Goal: Task Accomplishment & Management: Manage account settings

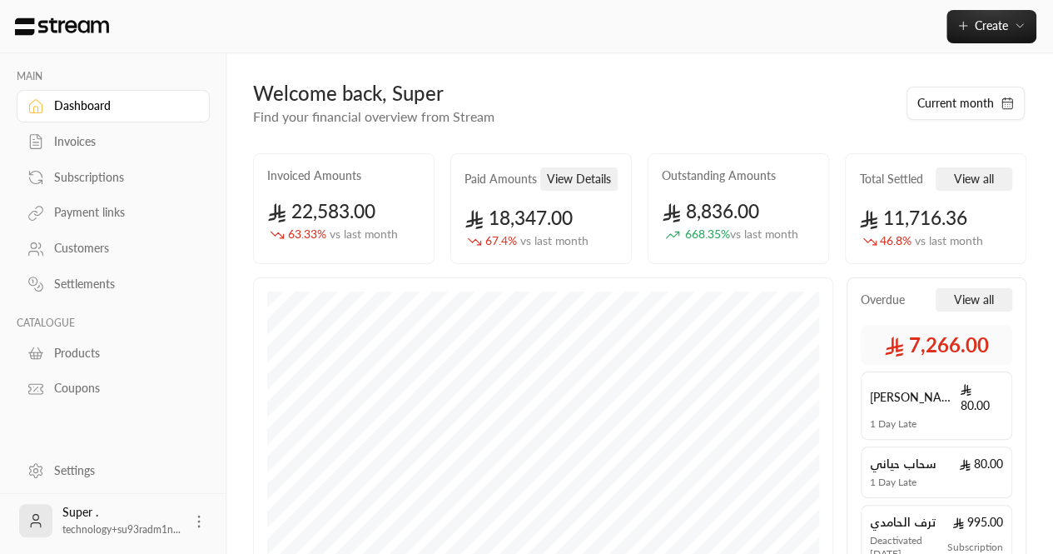
click at [79, 474] on div "Settings" at bounding box center [121, 470] width 135 height 17
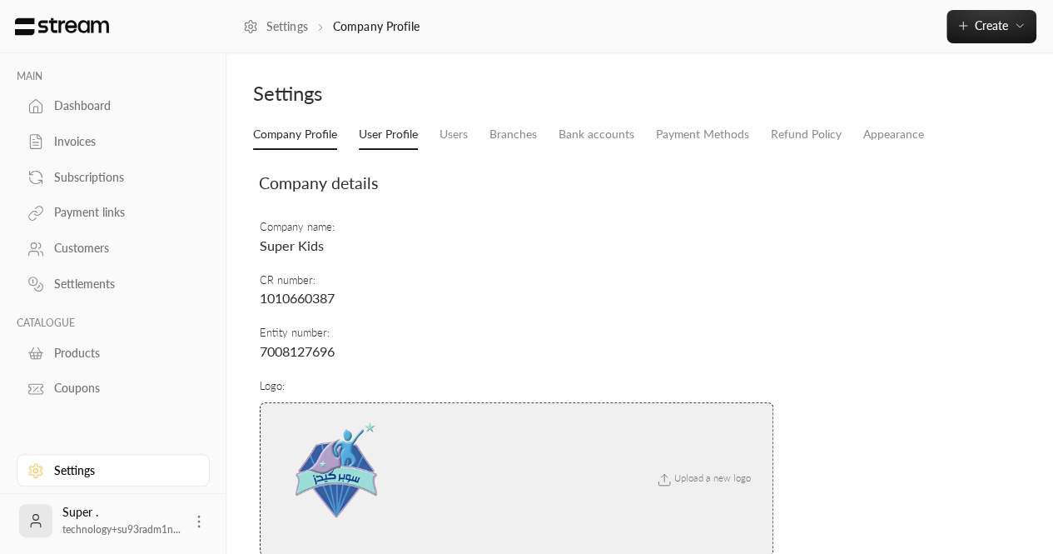
click at [366, 145] on link "User Profile" at bounding box center [388, 135] width 59 height 30
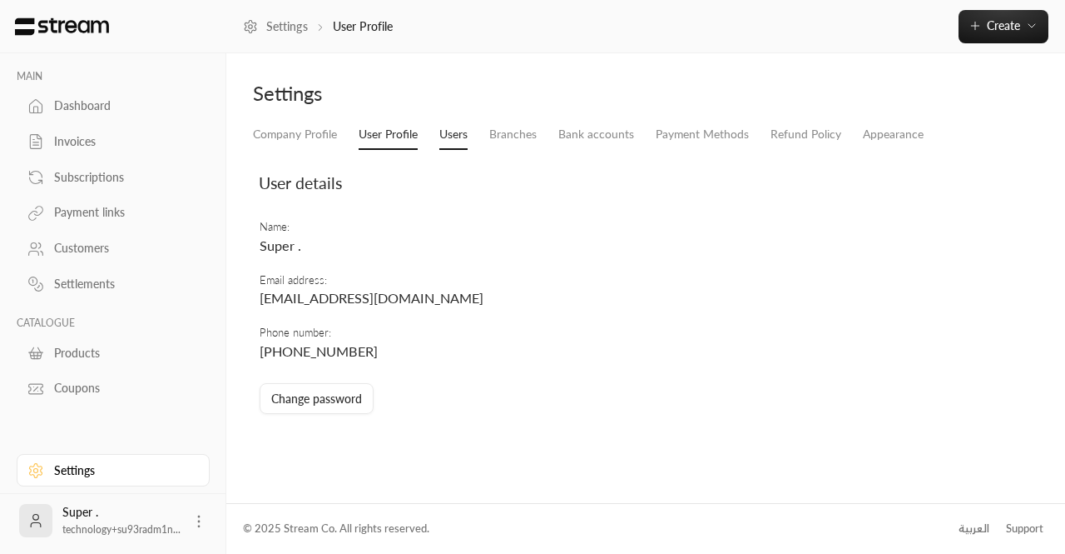
click at [464, 137] on link "Users" at bounding box center [453, 135] width 28 height 30
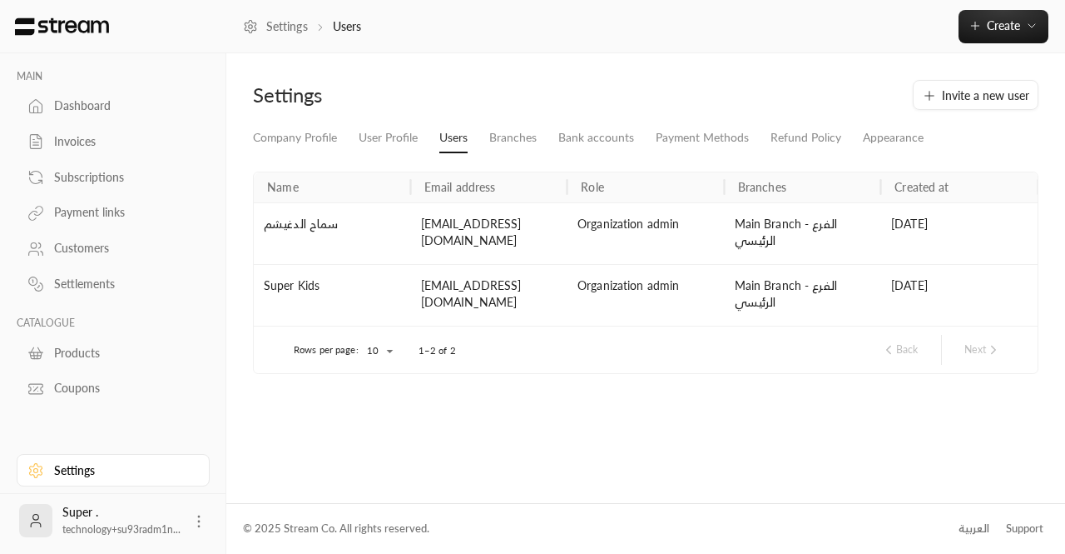
click at [500, 280] on div "[EMAIL_ADDRESS][DOMAIN_NAME]" at bounding box center [489, 295] width 157 height 62
click at [315, 134] on link "Company Profile" at bounding box center [295, 138] width 84 height 30
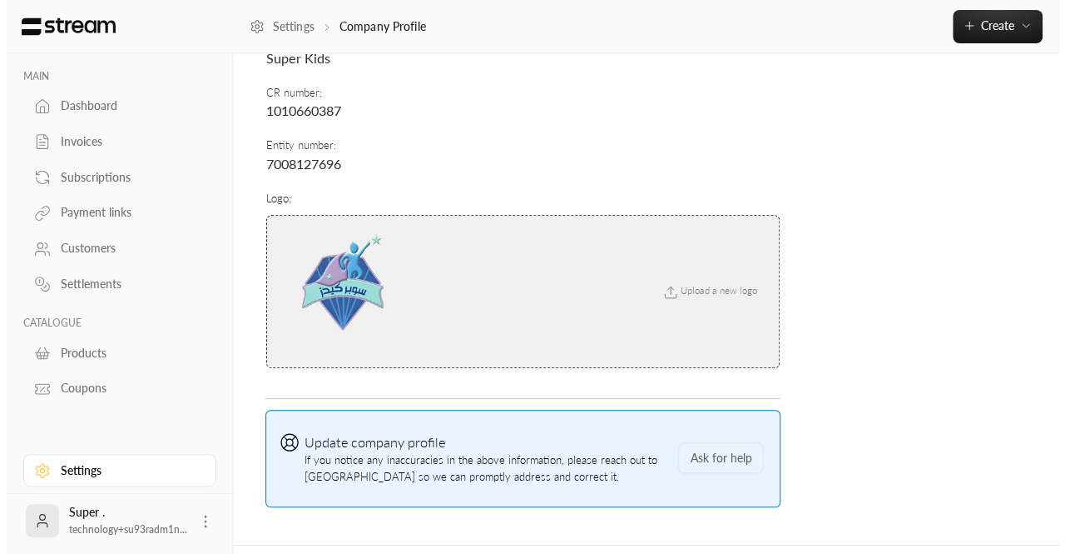
scroll to position [226, 0]
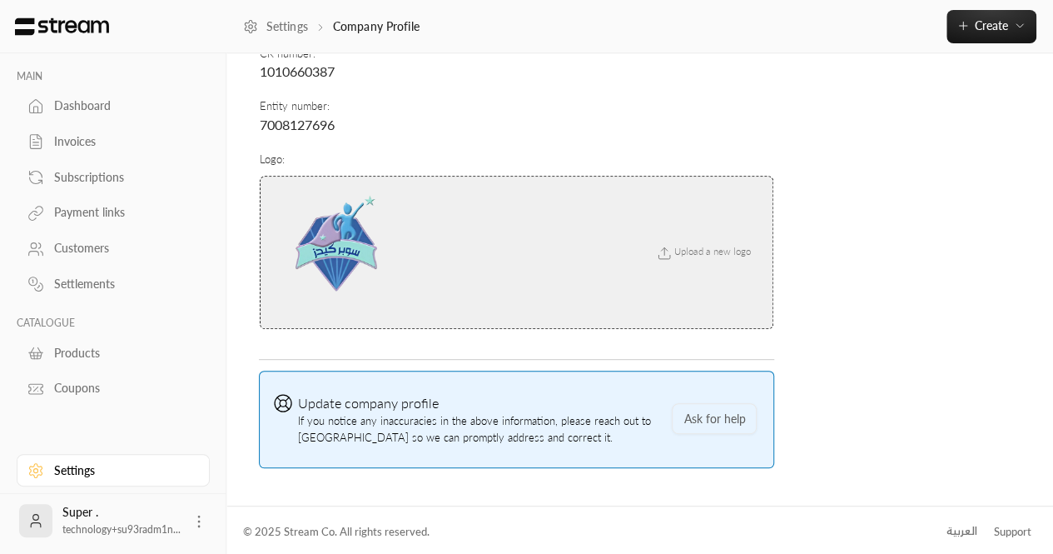
click at [191, 515] on icon at bounding box center [199, 521] width 17 height 17
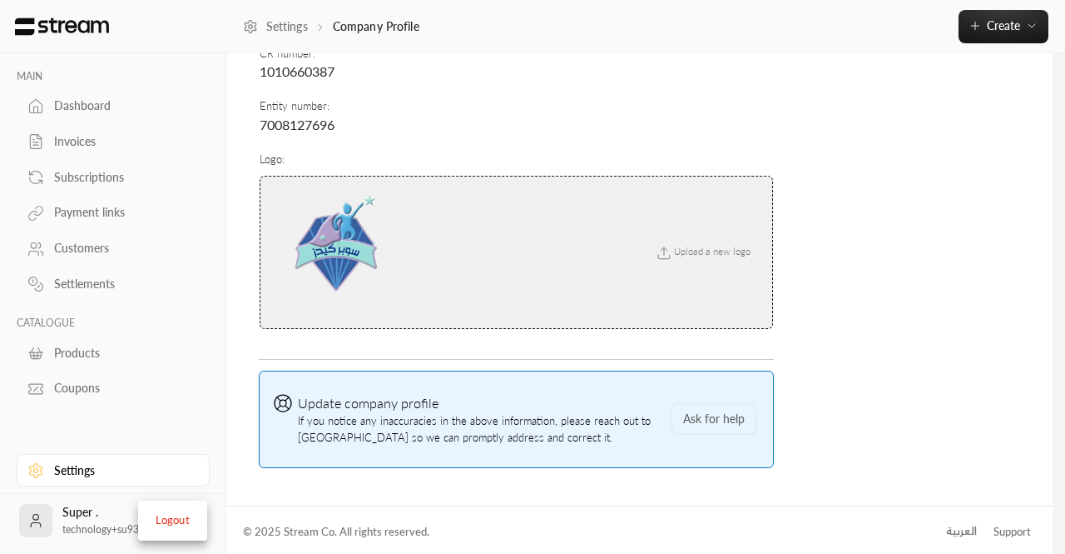
click at [176, 524] on li "Logout" at bounding box center [172, 520] width 61 height 27
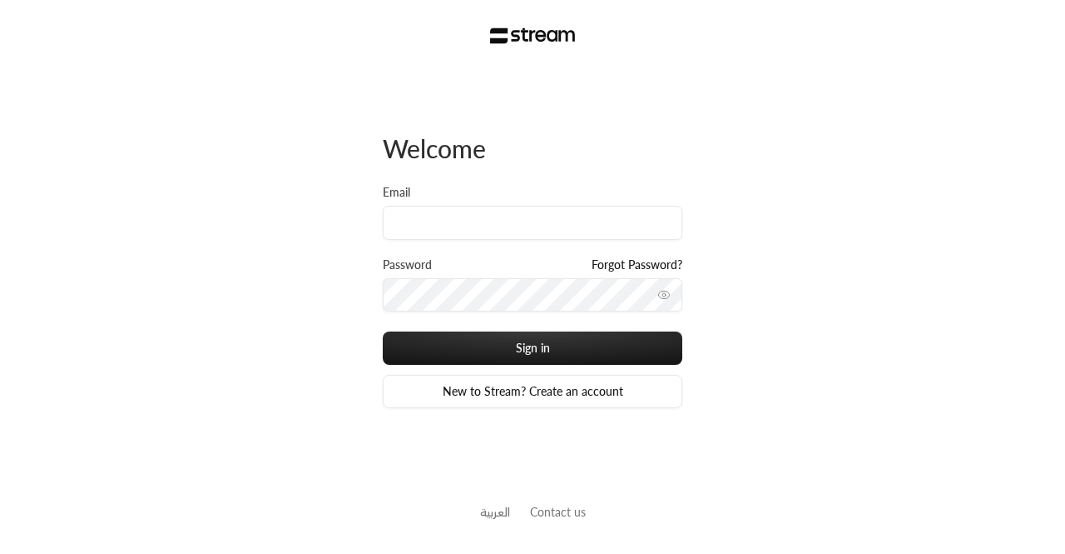
click at [494, 190] on div "Email" at bounding box center [533, 212] width 300 height 56
click at [469, 211] on input "Email" at bounding box center [533, 223] width 300 height 34
paste input "technology+su93radm1n_different@streampay.sa"
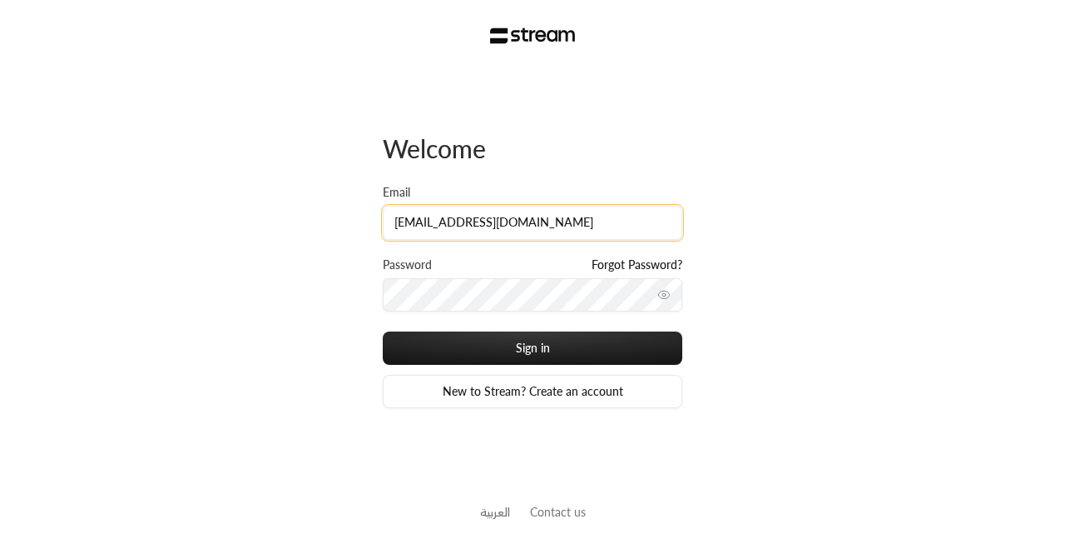
type input "technology+su93radm1n_different@streampay.sa"
click at [383, 331] on button "Sign in" at bounding box center [533, 347] width 300 height 33
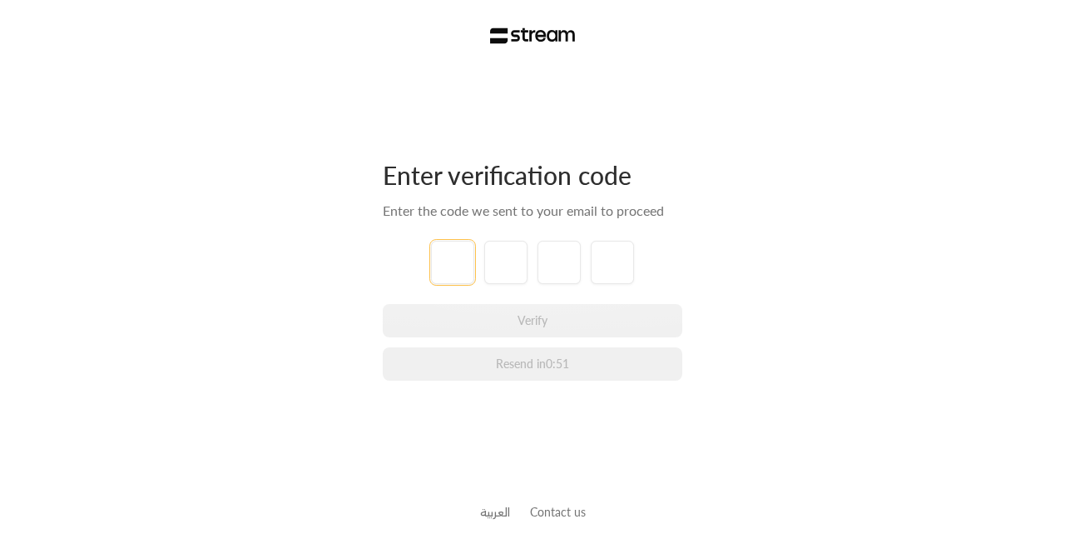
paste input "9"
type input "9"
type input "4"
type input "2"
type input "0"
